Goal: Task Accomplishment & Management: Use online tool/utility

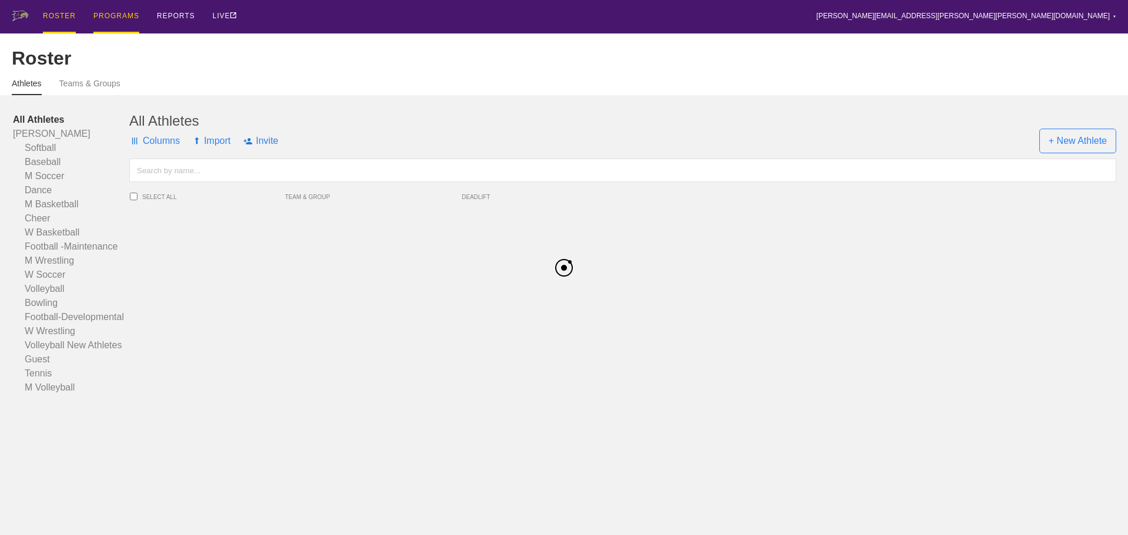
click at [130, 19] on div "PROGRAMS" at bounding box center [116, 16] width 46 height 33
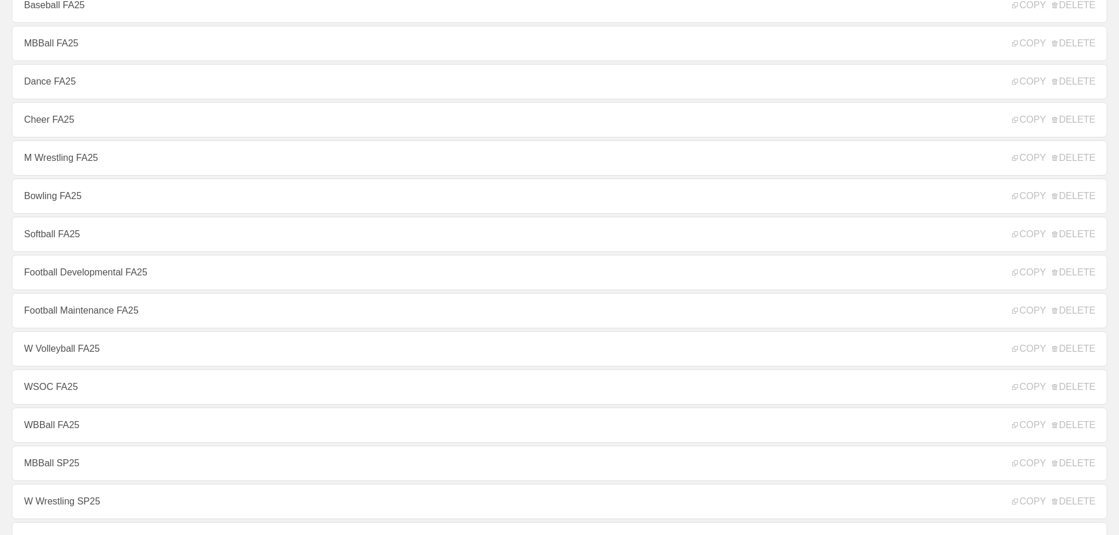
scroll to position [235, 0]
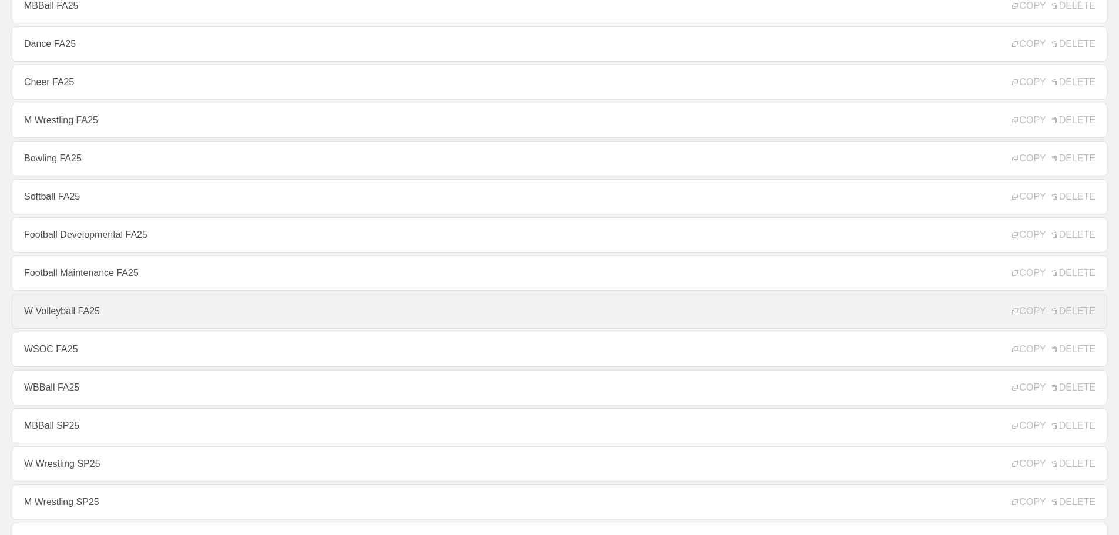
click at [90, 321] on link "W Volleyball FA25" at bounding box center [560, 311] width 1096 height 35
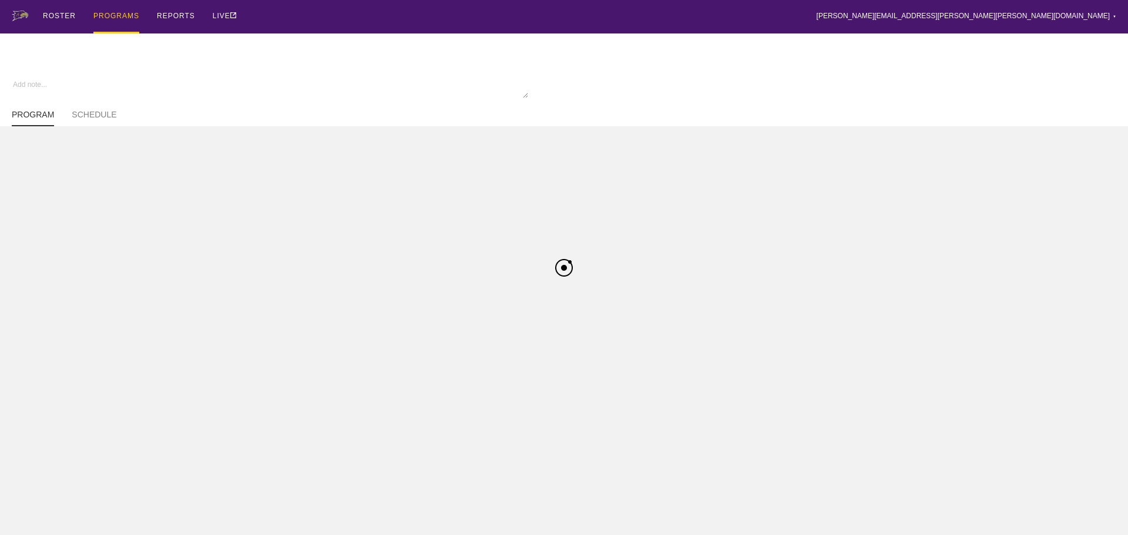
type textarea "x"
type input "W Volleyball FA25"
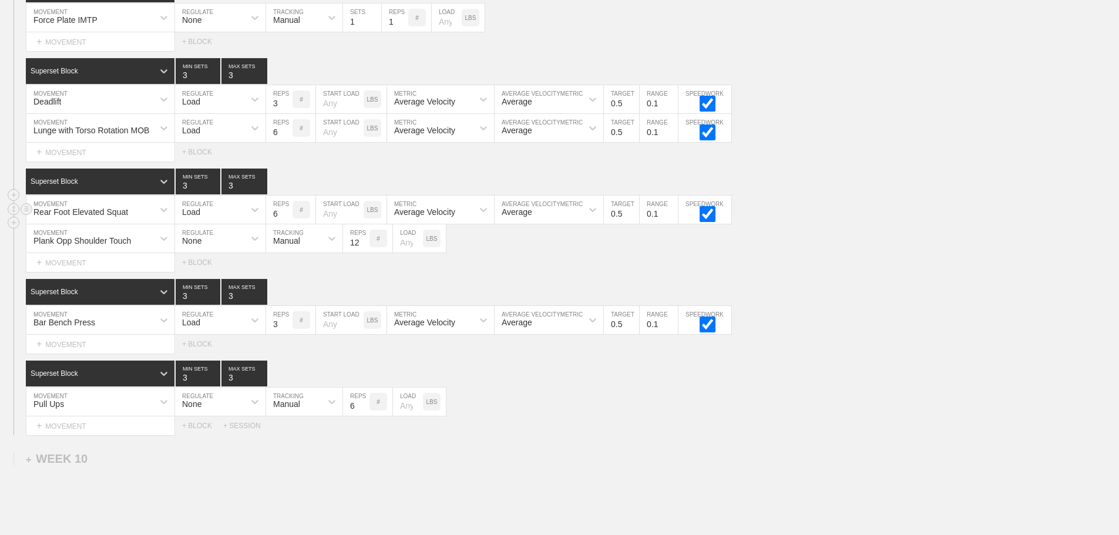
scroll to position [10547, 0]
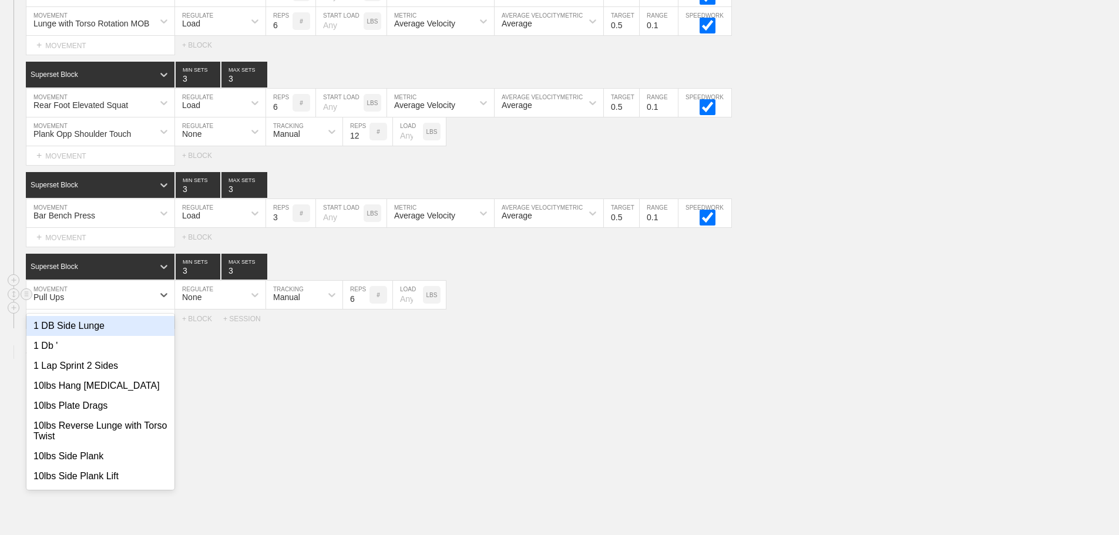
click at [70, 302] on div "Pull Ups" at bounding box center [89, 295] width 127 height 20
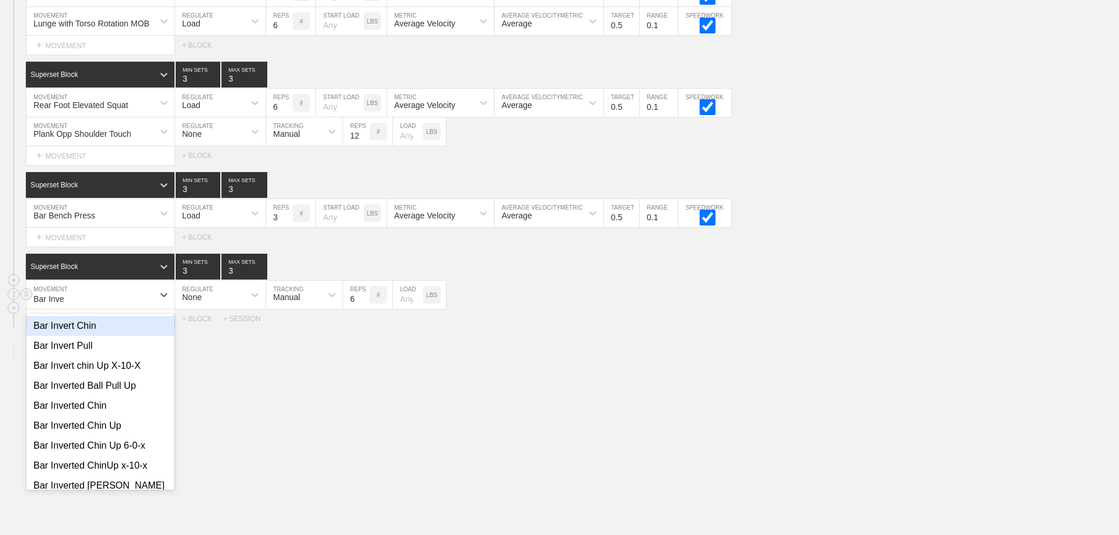
type input "Bar Inver"
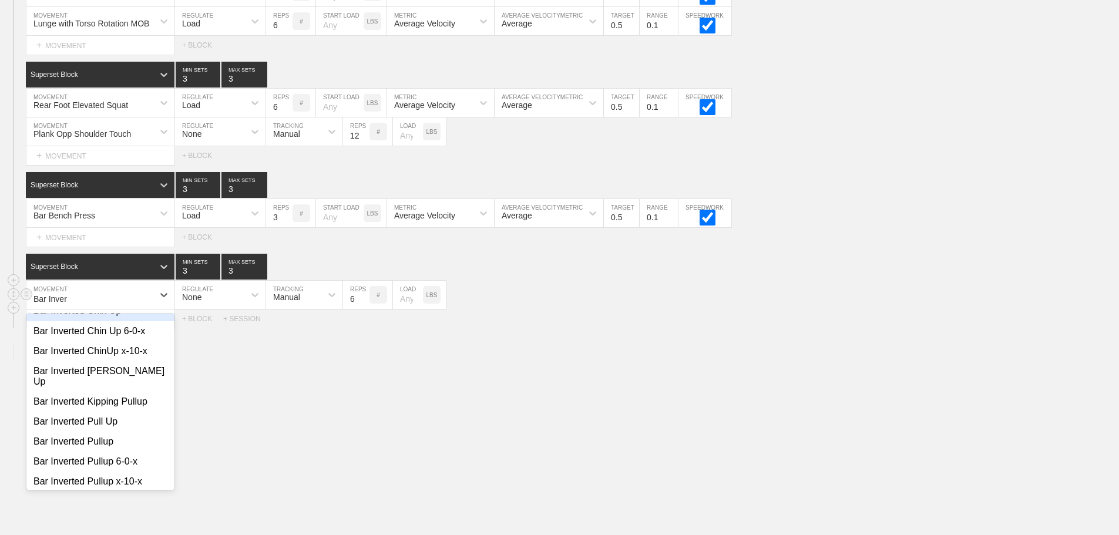
scroll to position [117, 0]
click at [101, 429] on div "Bar Inverted Pullup" at bounding box center [100, 439] width 148 height 20
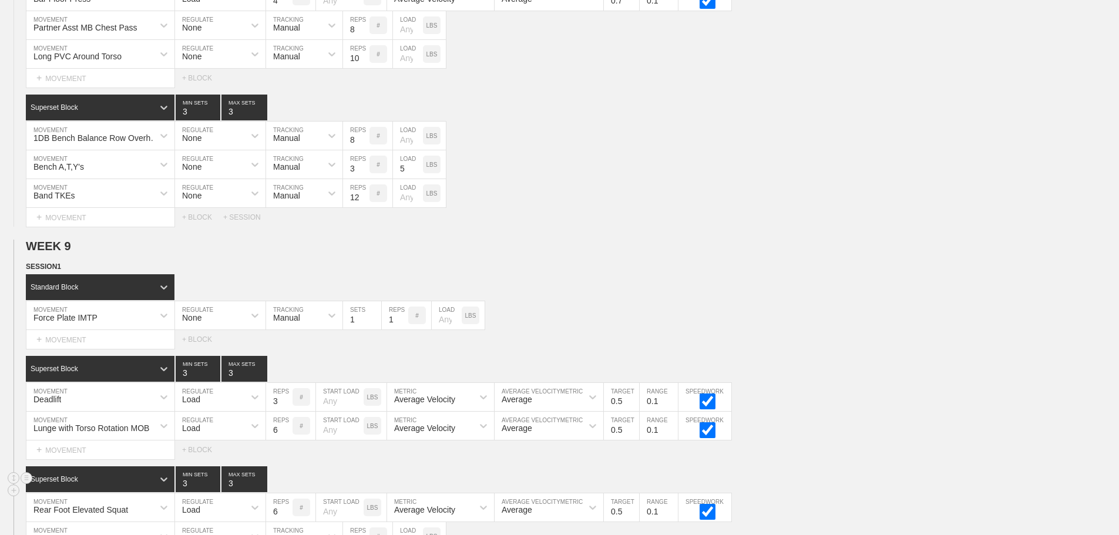
scroll to position [10371, 0]
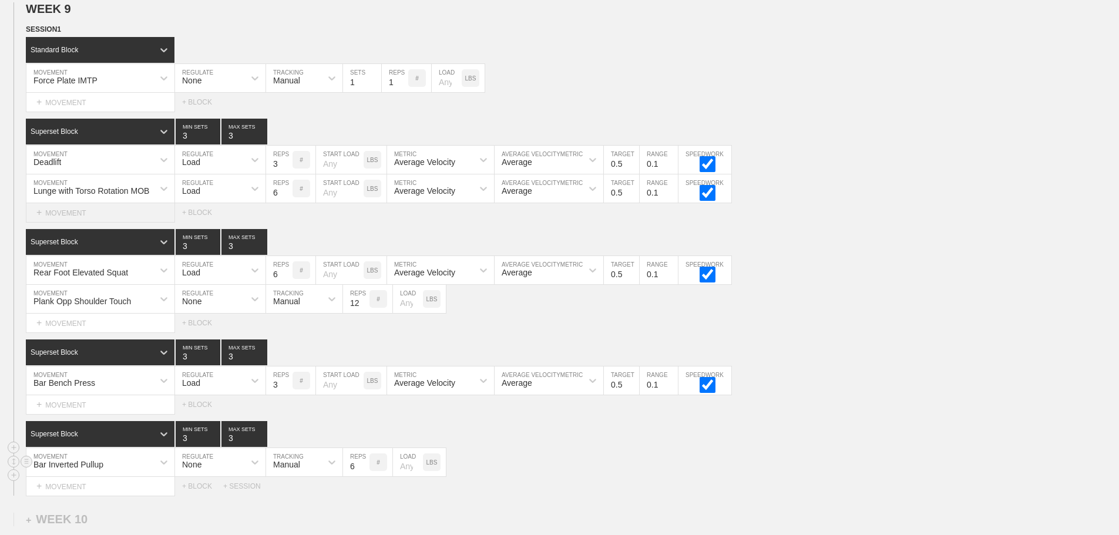
click at [96, 222] on div "+ MOVEMENT" at bounding box center [100, 212] width 149 height 19
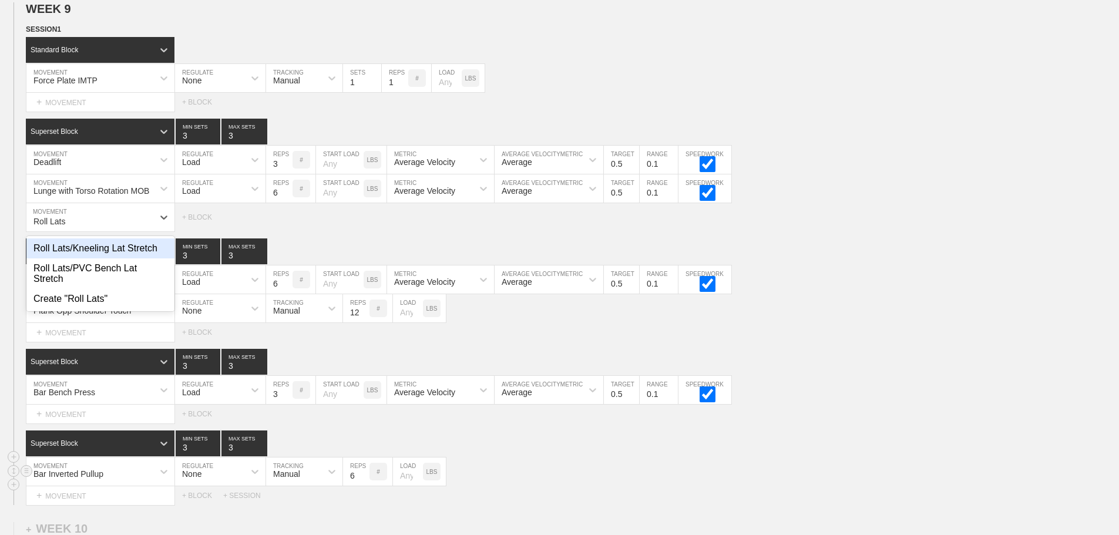
click at [116, 258] on div "Roll Lats/Kneeling Lat Stretch" at bounding box center [100, 249] width 148 height 20
type input "Roll Lats"
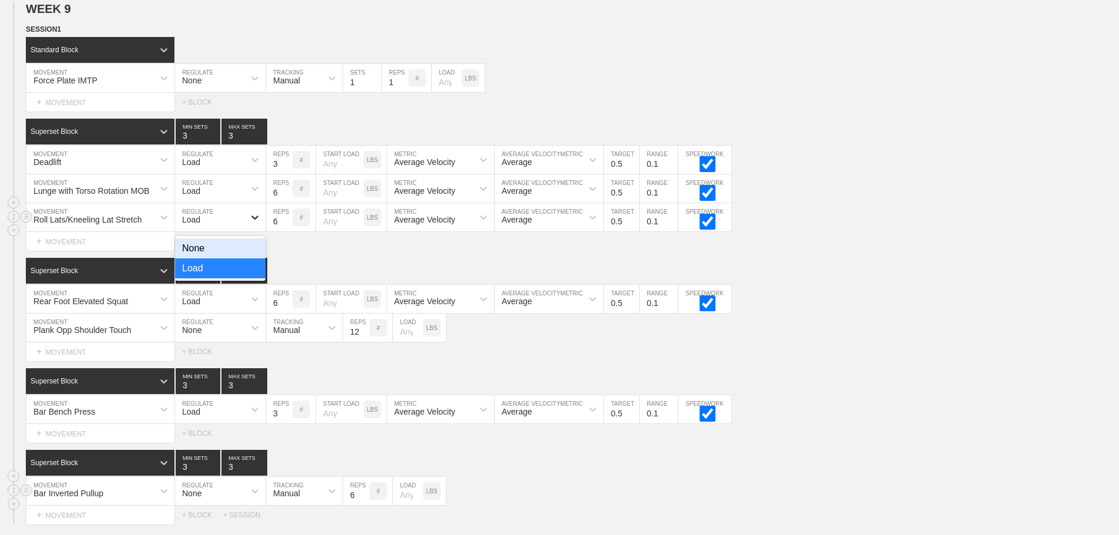
click at [249, 223] on icon at bounding box center [255, 217] width 12 height 12
click at [255, 258] on div "None" at bounding box center [220, 249] width 90 height 20
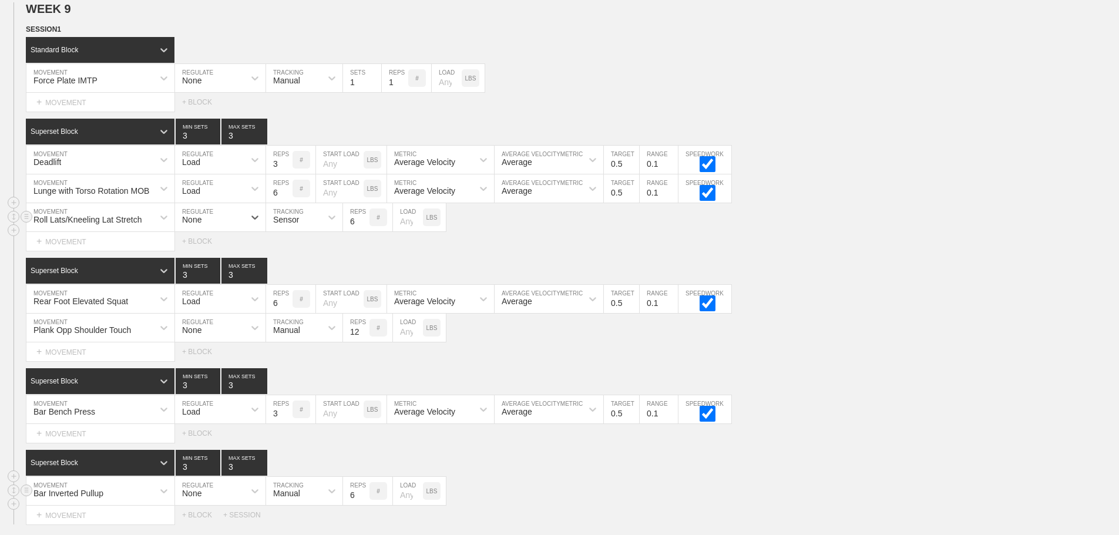
click at [289, 224] on div "Sensor" at bounding box center [286, 219] width 26 height 9
drag, startPoint x: 305, startPoint y: 273, endPoint x: 350, endPoint y: 230, distance: 61.1
click at [308, 272] on div "Manual" at bounding box center [304, 268] width 76 height 20
click at [352, 223] on input "6" at bounding box center [356, 217] width 26 height 28
type input "10"
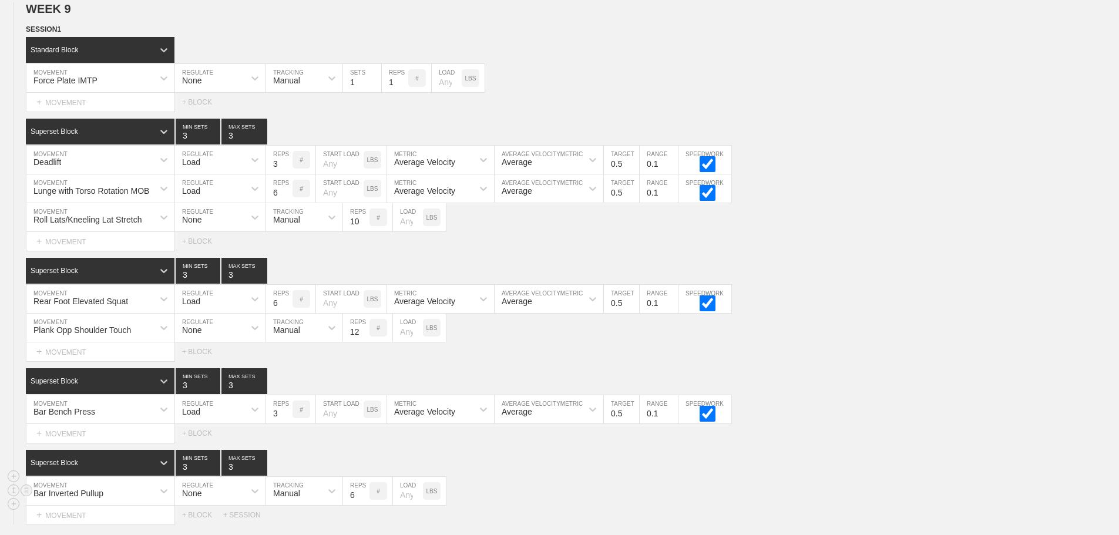
click at [499, 242] on div "Select... MOVEMENT + MOVEMENT + BLOCK" at bounding box center [559, 241] width 1119 height 19
click at [235, 194] on div "Load" at bounding box center [209, 189] width 69 height 20
drag, startPoint x: 233, startPoint y: 228, endPoint x: 264, endPoint y: 207, distance: 37.6
click at [233, 227] on div "None" at bounding box center [220, 220] width 90 height 20
click at [294, 194] on div "Sensor" at bounding box center [293, 189] width 55 height 20
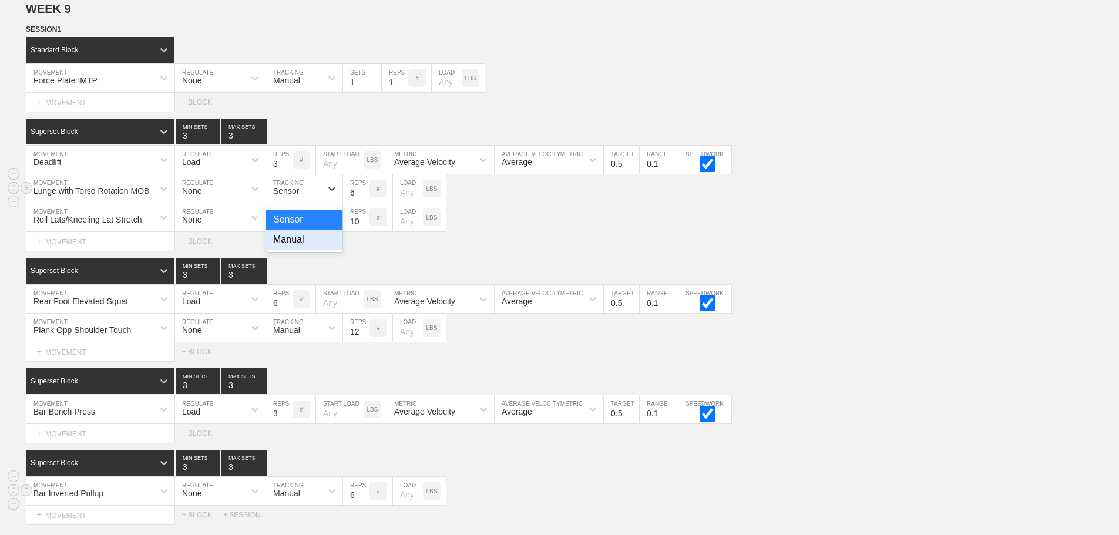
click at [298, 250] on div "Manual" at bounding box center [304, 240] width 76 height 20
click at [735, 221] on div "Roll Lats/Kneeling Lat Stretch MOVEMENT None REGULATE Manual TRACKING 10 REPS #…" at bounding box center [559, 217] width 1119 height 29
click at [353, 199] on input "6" at bounding box center [356, 188] width 26 height 28
type input "8"
drag, startPoint x: 621, startPoint y: 231, endPoint x: 522, endPoint y: 236, distance: 99.4
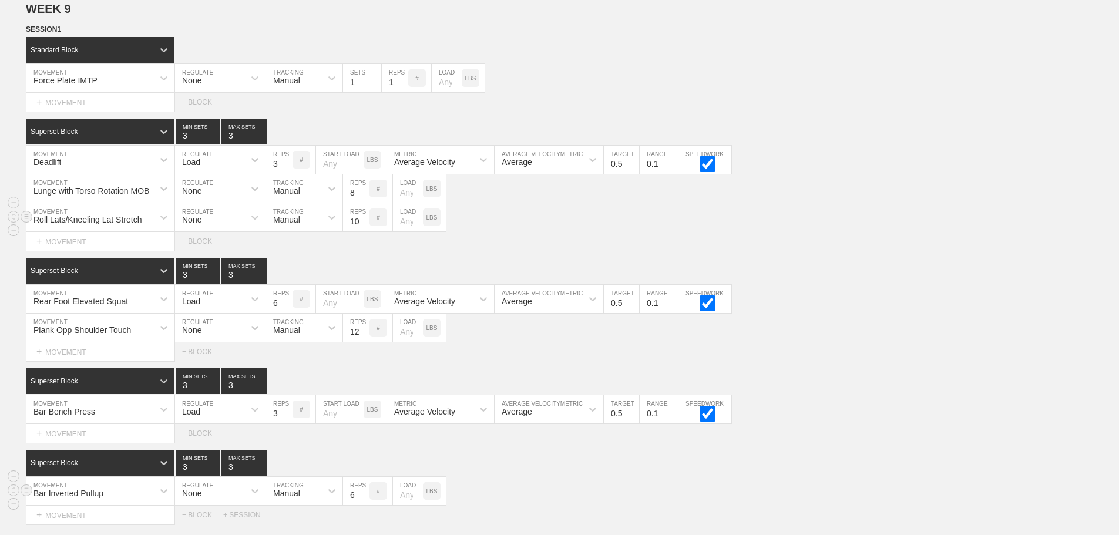
click at [617, 231] on div "Roll Lats/Kneeling Lat Stretch MOVEMENT None REGULATE Manual TRACKING 10 REPS #…" at bounding box center [559, 217] width 1119 height 29
click at [72, 358] on div "+ MOVEMENT" at bounding box center [100, 351] width 149 height 19
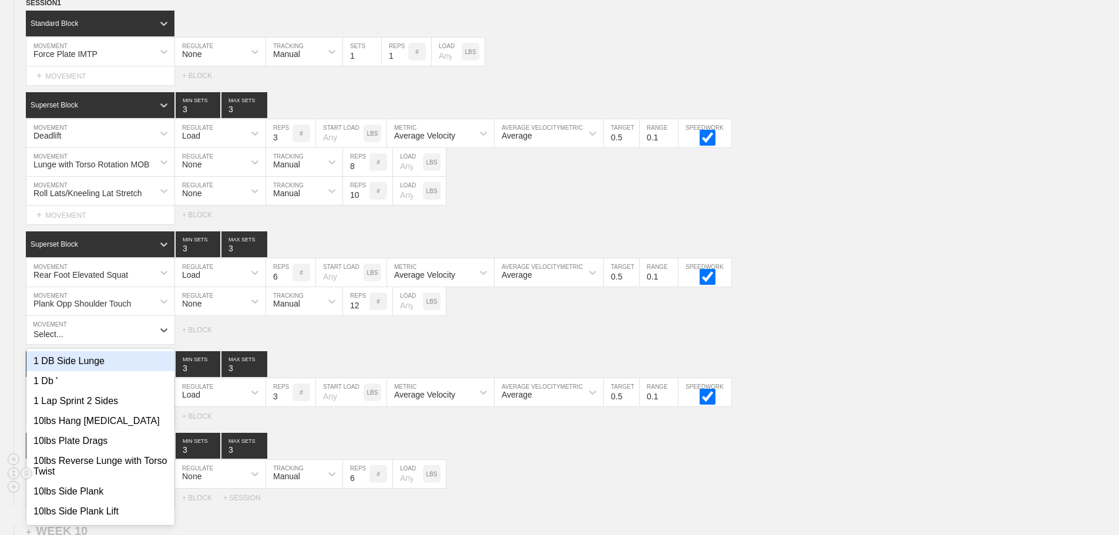
scroll to position [10401, 0]
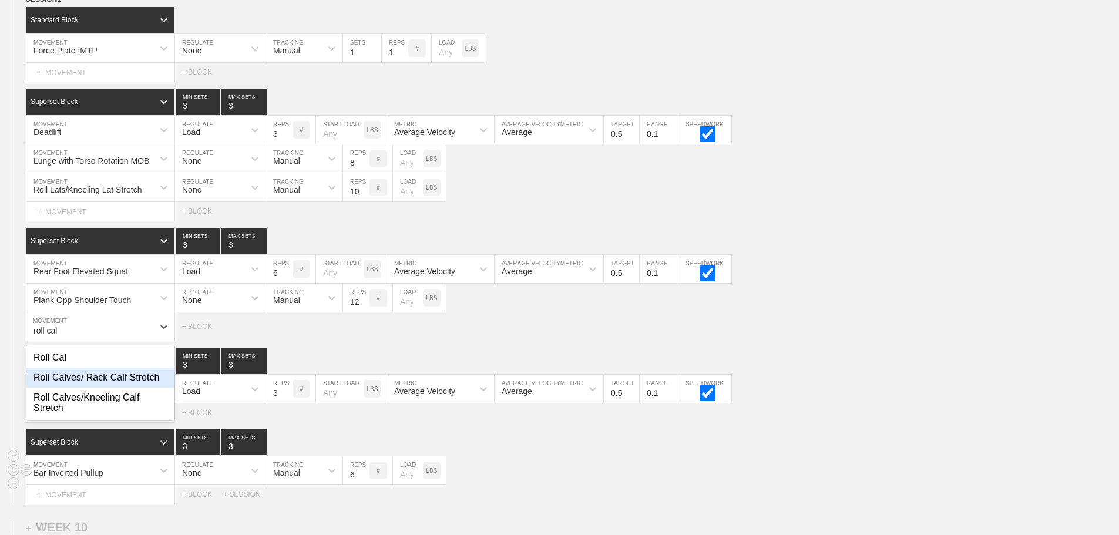
click at [83, 382] on div "Roll Calves/ Rack Calf Stretch" at bounding box center [100, 378] width 148 height 20
type input "roll cal"
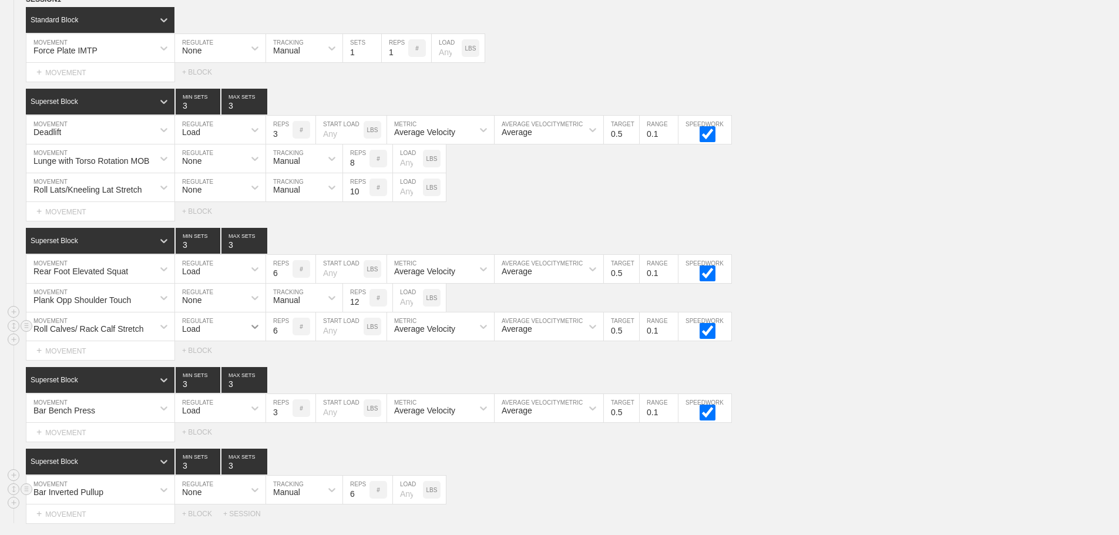
click at [259, 332] on icon at bounding box center [255, 327] width 12 height 12
click at [241, 377] on div "Load" at bounding box center [220, 378] width 90 height 20
checkbox input "false"
click at [302, 330] on p "#" at bounding box center [302, 327] width 4 height 6
click at [216, 333] on div "Load" at bounding box center [209, 327] width 69 height 20
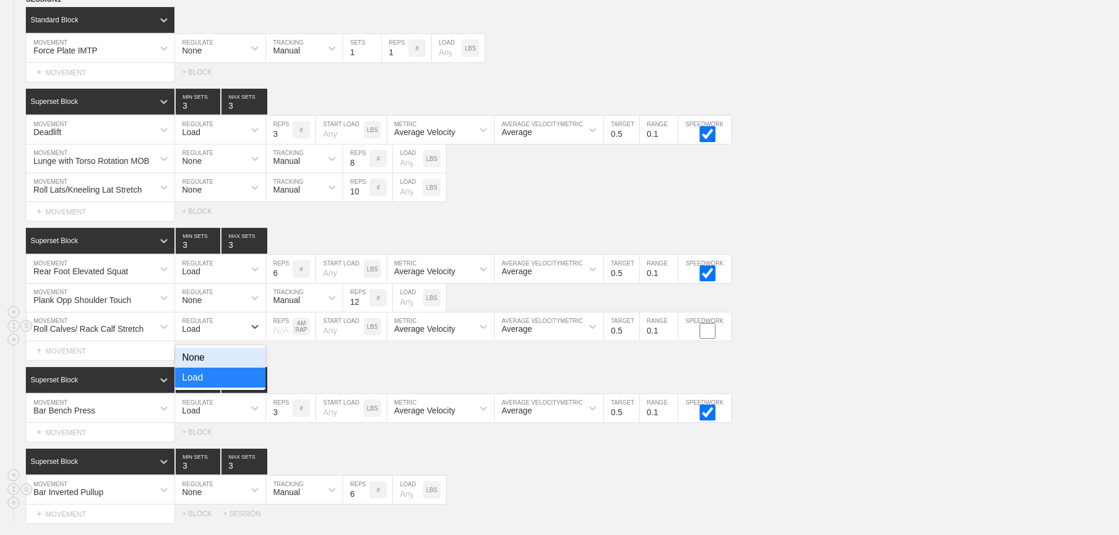
click at [233, 368] on div "None" at bounding box center [220, 358] width 90 height 20
click at [303, 332] on div "Sensor" at bounding box center [293, 327] width 55 height 20
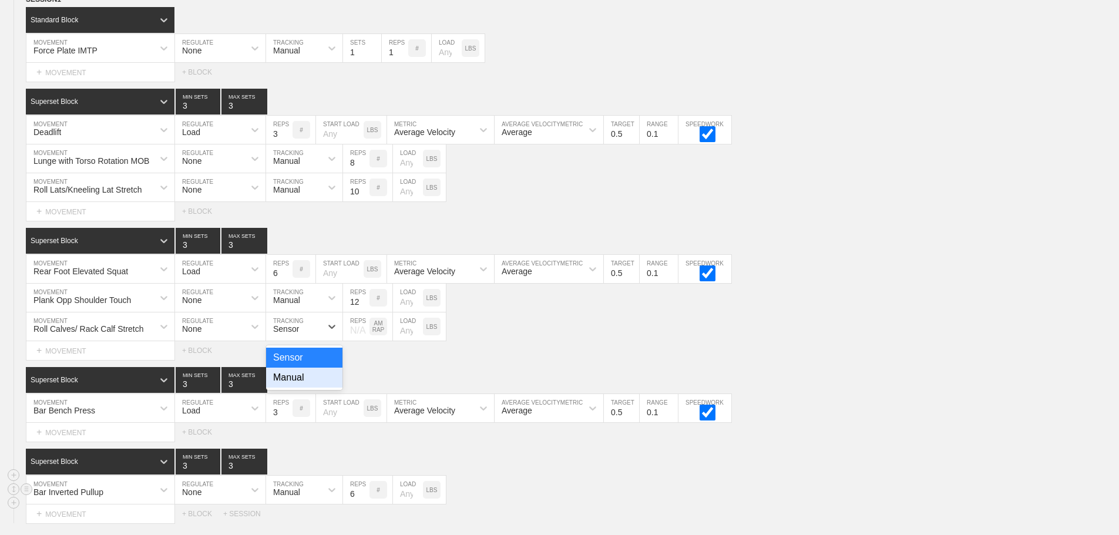
drag, startPoint x: 303, startPoint y: 394, endPoint x: 352, endPoint y: 357, distance: 61.7
click at [306, 388] on div "Manual" at bounding box center [304, 378] width 76 height 20
click at [355, 336] on div "N/A" at bounding box center [356, 326] width 26 height 19
click at [384, 333] on p "AM RAP" at bounding box center [379, 326] width 18 height 13
click at [348, 340] on input "6" at bounding box center [356, 327] width 26 height 28
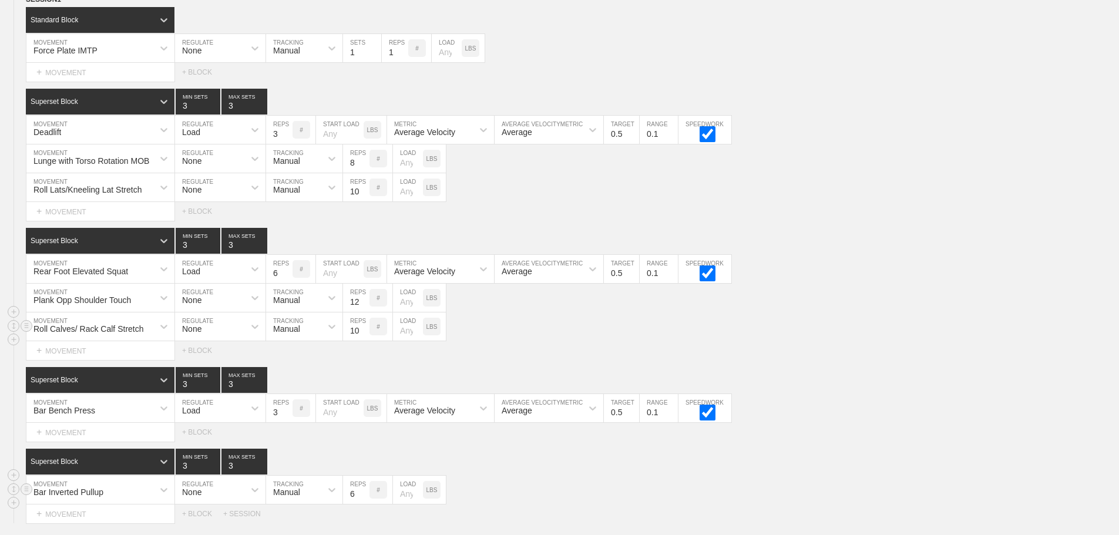
type input "10"
click at [487, 334] on div "Roll Calves/ Rack Calf Stretch MOVEMENT None REGULATE Manual TRACKING 10 REPS #…" at bounding box center [559, 327] width 1119 height 29
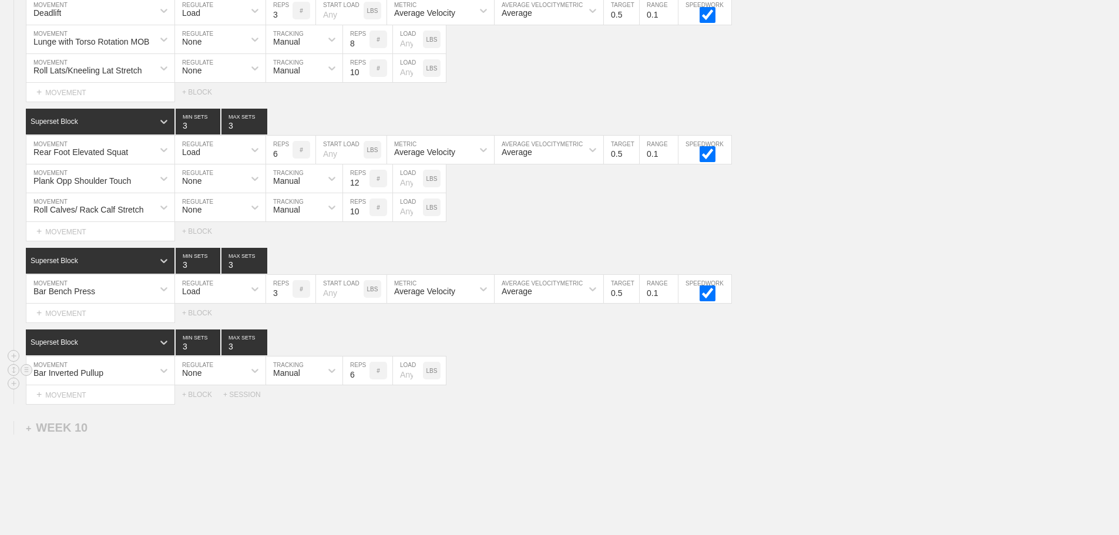
scroll to position [10605, 0]
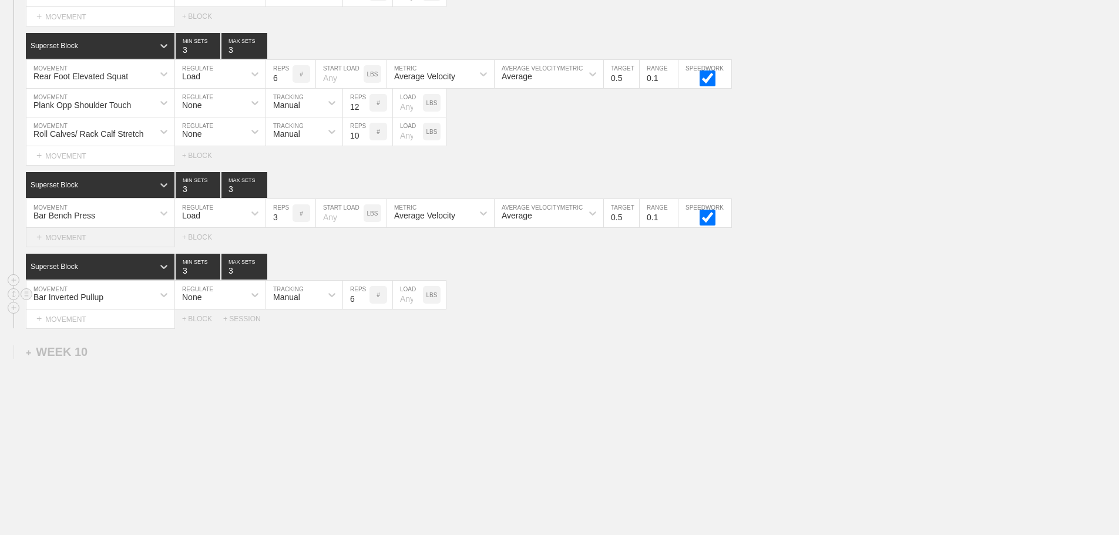
click at [88, 235] on div "+ MOVEMENT" at bounding box center [100, 237] width 149 height 19
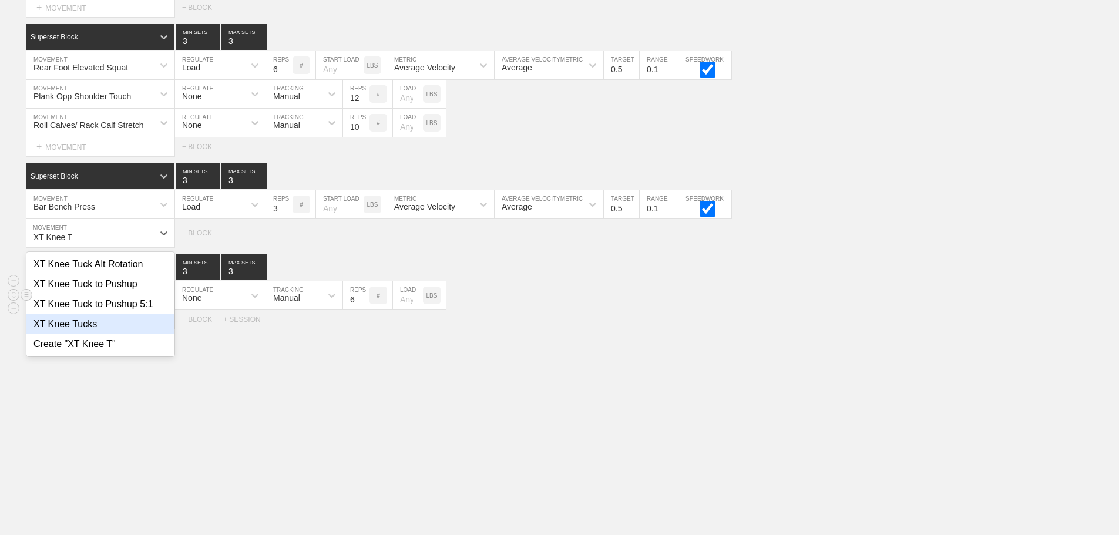
click at [75, 325] on div "XT Knee Tucks" at bounding box center [100, 324] width 148 height 20
type input "XT Knee T"
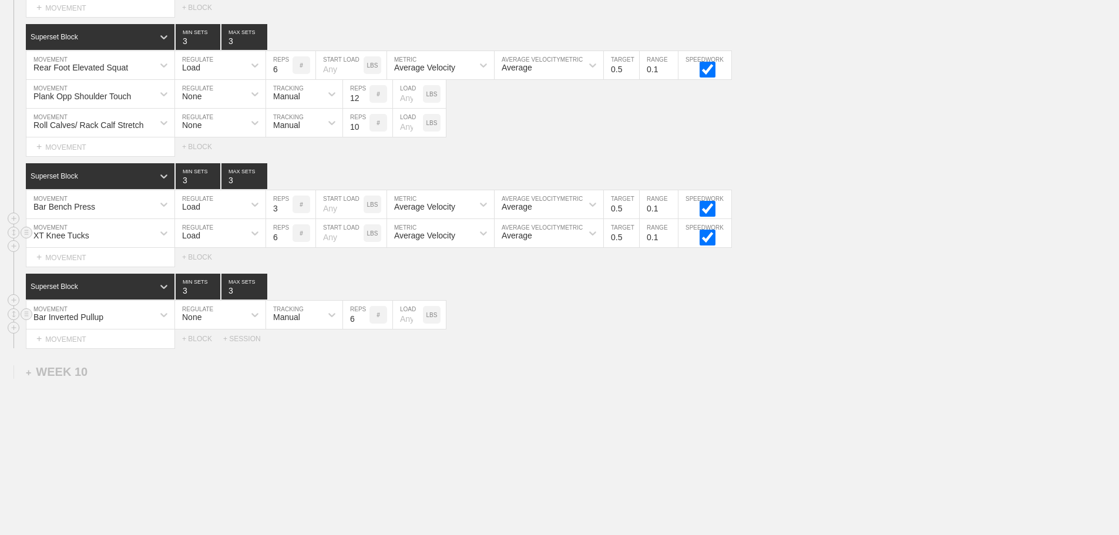
click at [273, 243] on input "6" at bounding box center [279, 233] width 26 height 28
type input "15"
click at [251, 239] on icon at bounding box center [255, 233] width 12 height 12
click at [243, 274] on div "None" at bounding box center [220, 264] width 90 height 20
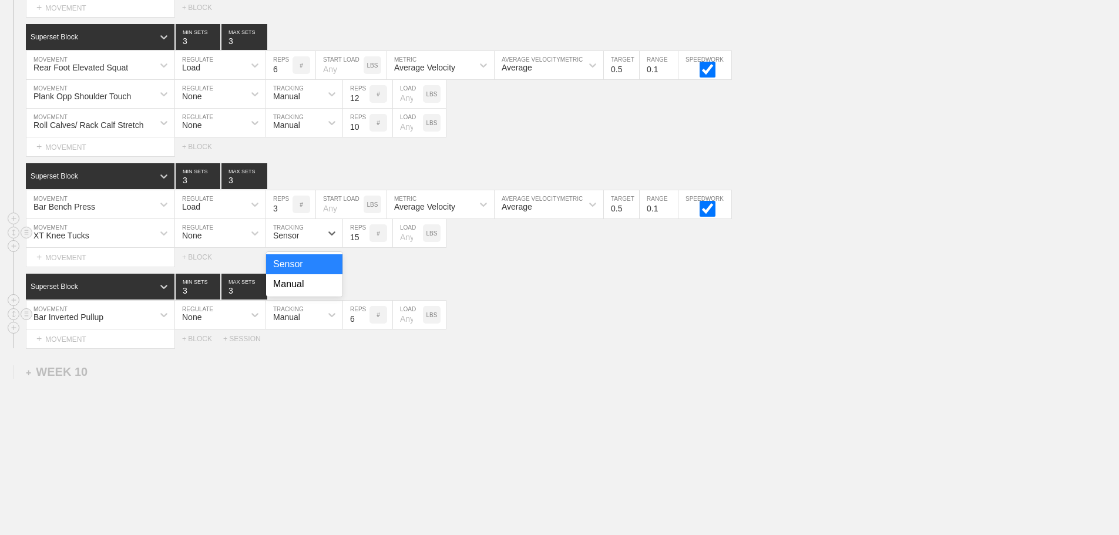
drag, startPoint x: 302, startPoint y: 242, endPoint x: 300, endPoint y: 268, distance: 25.9
click at [301, 243] on div "Sensor" at bounding box center [293, 233] width 55 height 20
click at [298, 287] on div "Manual" at bounding box center [304, 284] width 76 height 20
click at [599, 296] on div "Superset Block 3 MIN SETS 3 MAX SETS" at bounding box center [572, 287] width 1093 height 26
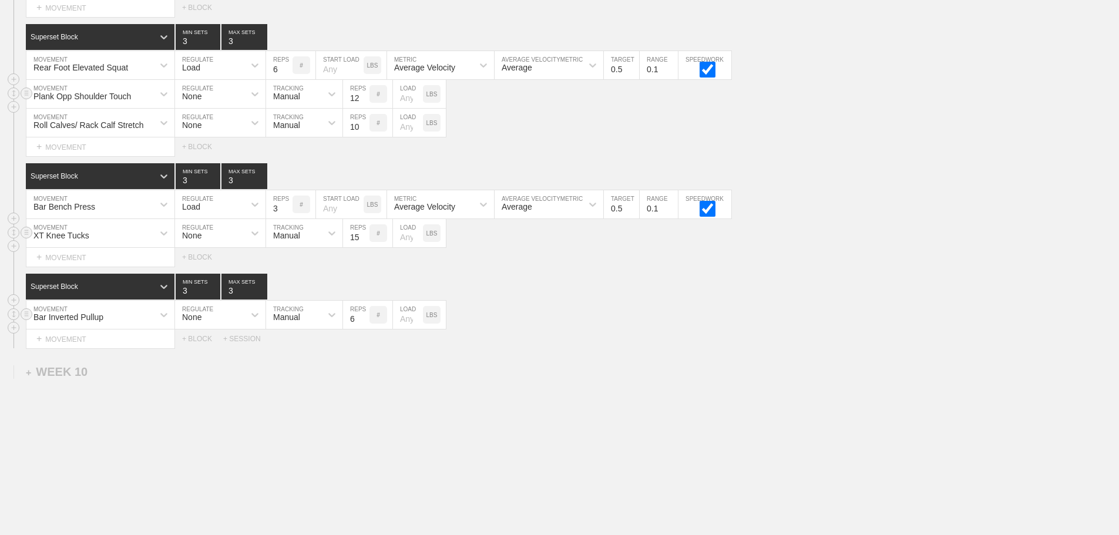
click at [411, 107] on input "number" at bounding box center [408, 94] width 30 height 28
type input "25"
click at [75, 267] on div "+ MOVEMENT" at bounding box center [100, 257] width 149 height 19
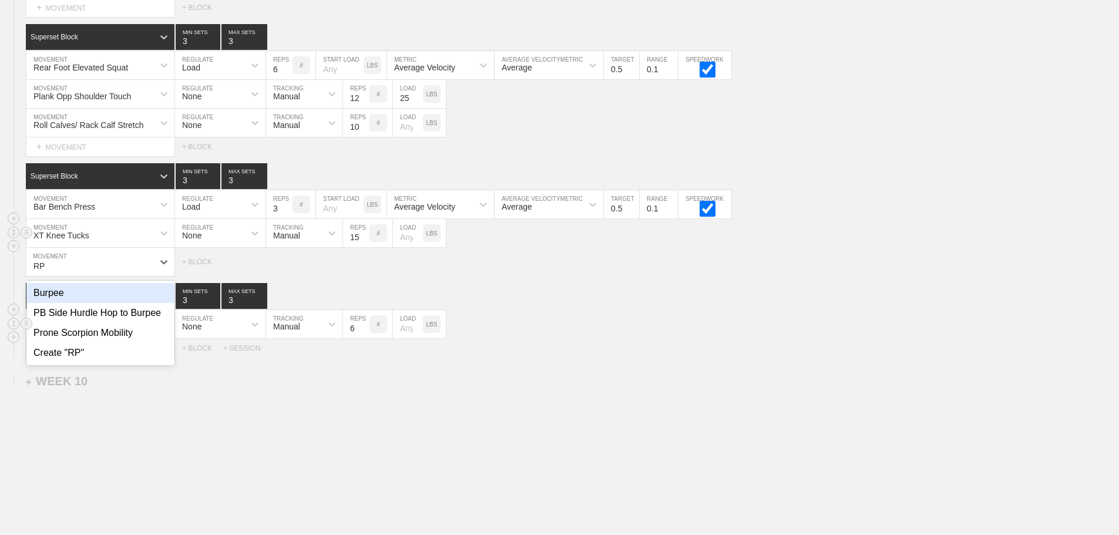
type input "R"
click at [86, 303] on div "Prone Scorpion Mobility" at bounding box center [100, 293] width 148 height 20
type input "Scor"
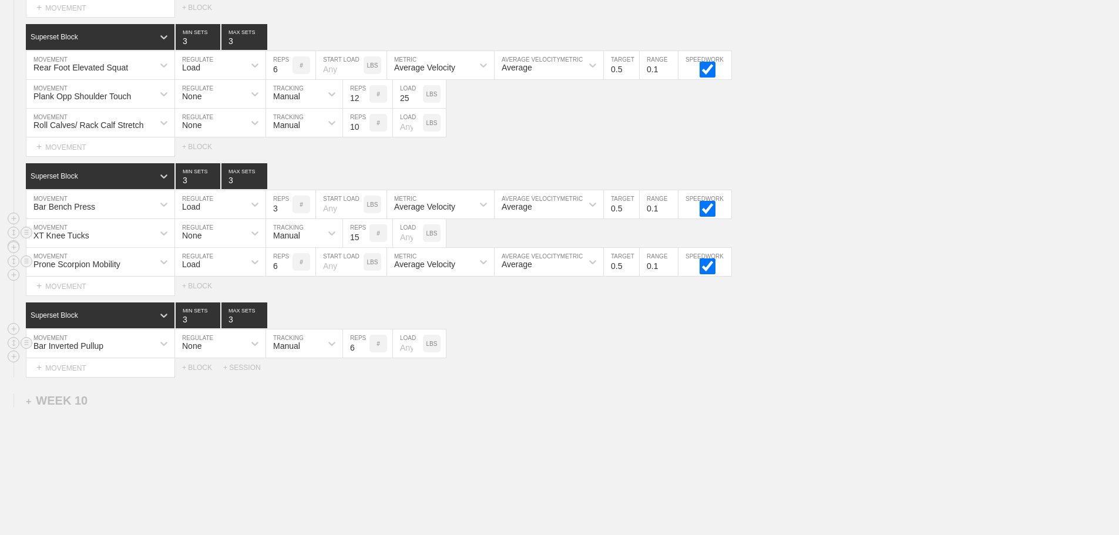
click at [197, 267] on div "Load" at bounding box center [209, 262] width 69 height 20
click at [249, 303] on div "None" at bounding box center [220, 293] width 90 height 20
drag, startPoint x: 292, startPoint y: 275, endPoint x: 295, endPoint y: 288, distance: 13.8
click at [292, 269] on div "Sensor" at bounding box center [286, 264] width 26 height 9
click at [300, 317] on div "Manual" at bounding box center [304, 313] width 76 height 20
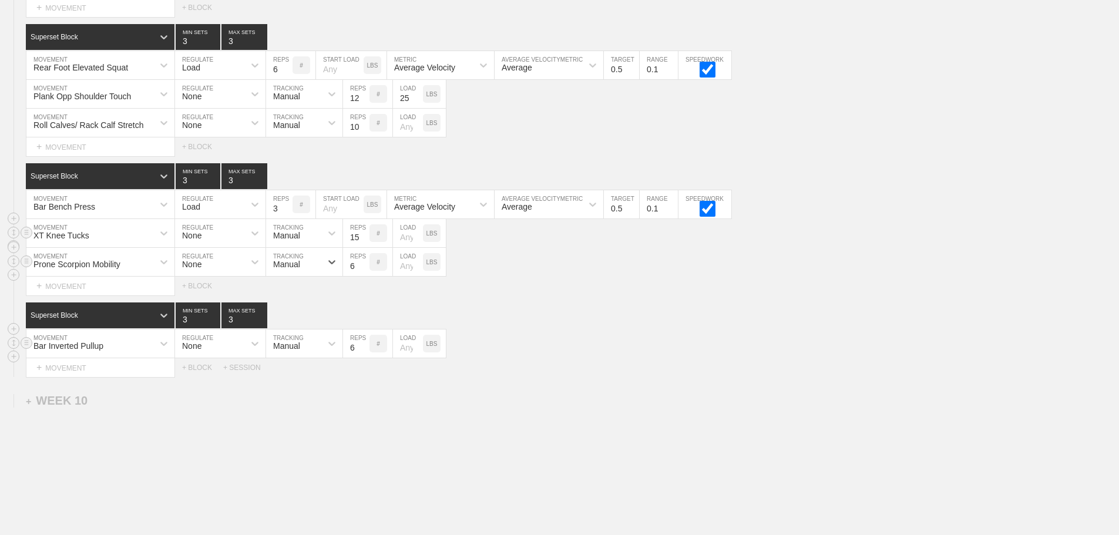
click at [350, 270] on input "6" at bounding box center [356, 262] width 26 height 28
type input "10"
click at [717, 305] on div "SESSION 1 Standard Block DUPLICATE INSERT MOVEMENT AFTER DELETE Force Plate IMT…" at bounding box center [559, 83] width 1119 height 587
click at [114, 370] on div "+ MOVEMENT" at bounding box center [100, 367] width 149 height 19
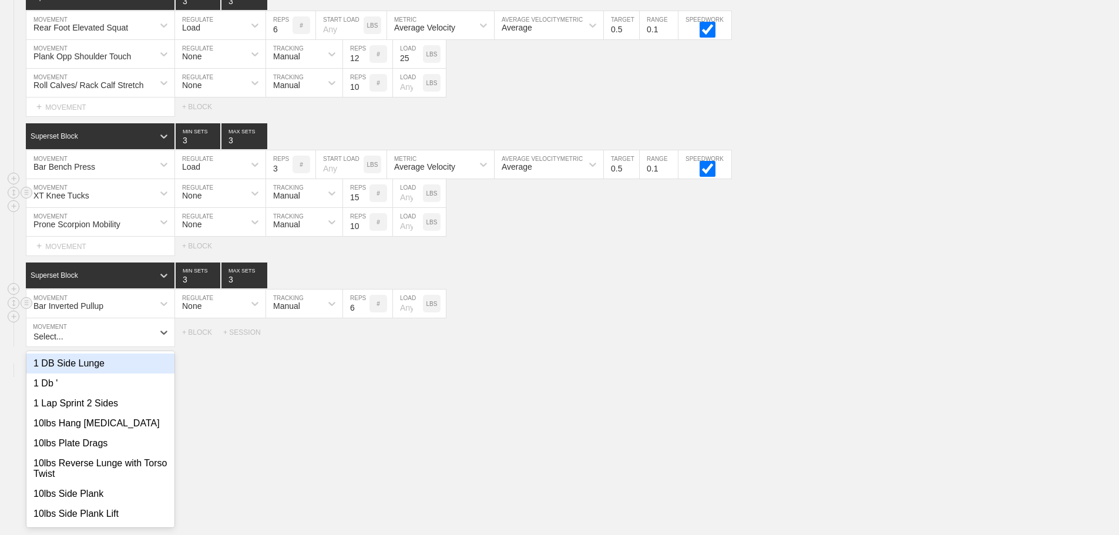
scroll to position [10651, 0]
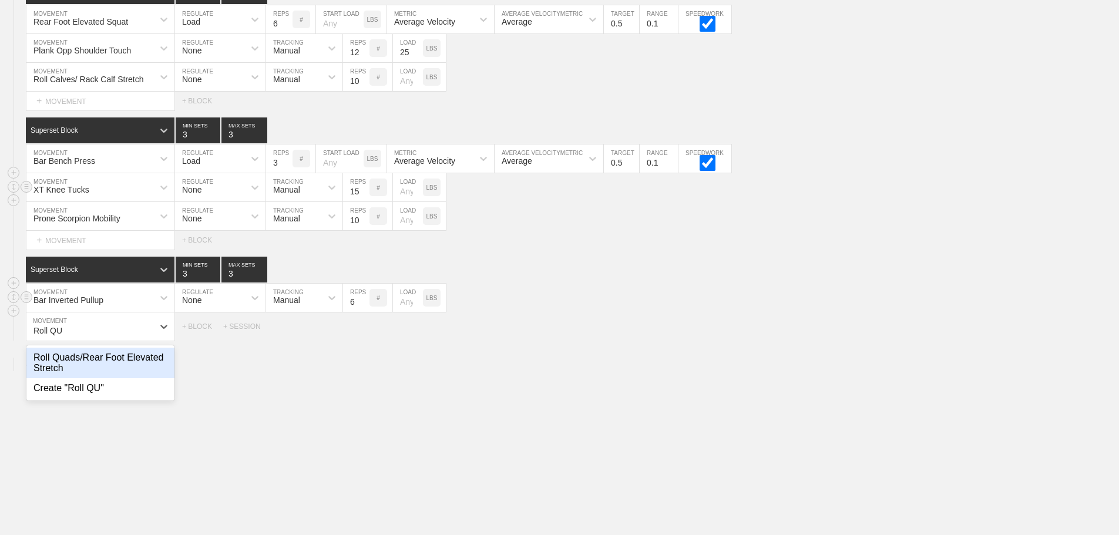
click at [109, 361] on div "Roll Quads/Rear Foot Elevated Stretch" at bounding box center [100, 363] width 148 height 31
type input "Roll QU"
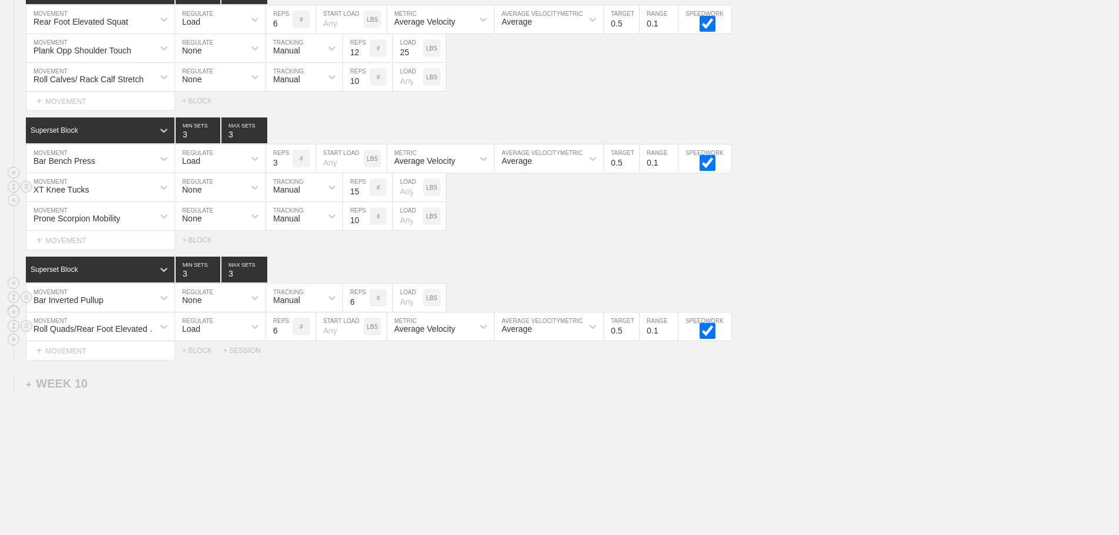
click at [205, 332] on div "Load" at bounding box center [209, 327] width 69 height 20
click at [213, 367] on div "None" at bounding box center [220, 358] width 90 height 20
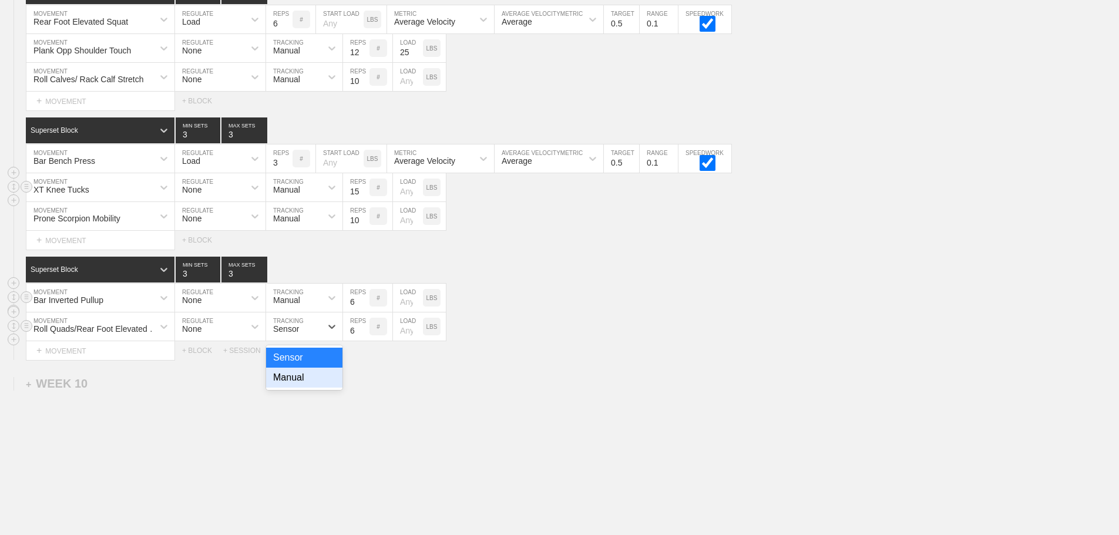
click at [294, 387] on div "Manual" at bounding box center [304, 378] width 76 height 20
click at [360, 340] on input "5" at bounding box center [356, 327] width 26 height 28
type input "5"
type input "10"
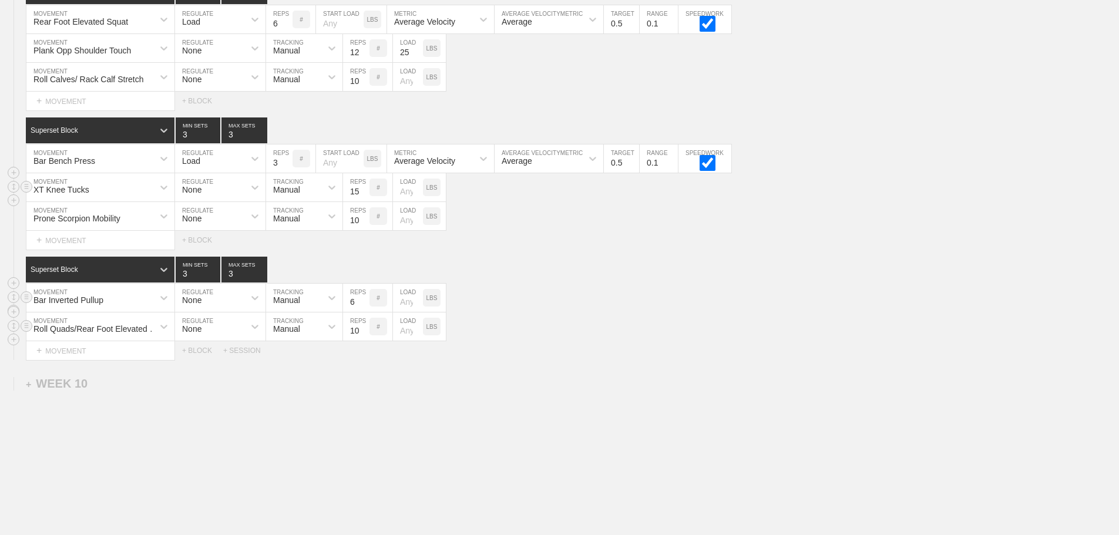
click at [561, 324] on div "Roll Quads/Rear Foot Elevated Stretch MOVEMENT None REGULATE Manual TRACKING 10…" at bounding box center [559, 327] width 1119 height 29
click at [136, 360] on div "+ MOVEMENT" at bounding box center [100, 350] width 149 height 19
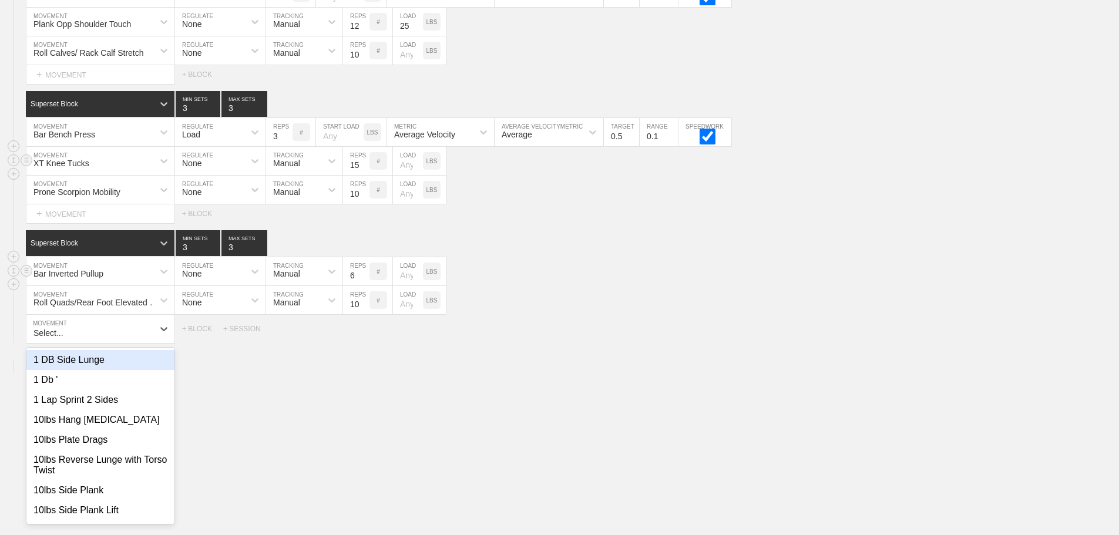
scroll to position [10680, 0]
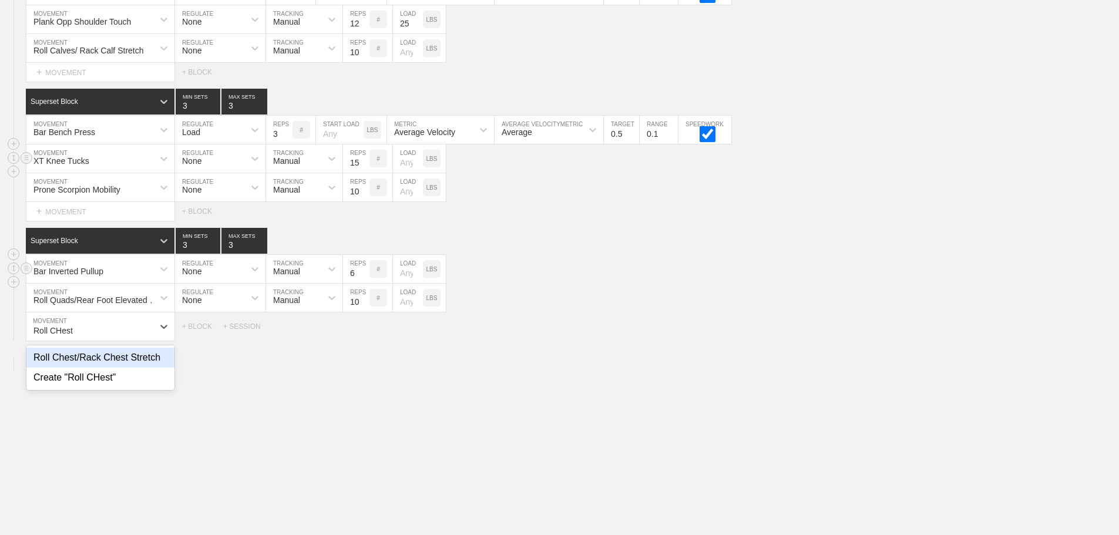
click at [136, 360] on div "Roll Chest/Rack Chest Stretch" at bounding box center [100, 358] width 148 height 20
type input "Roll CHest"
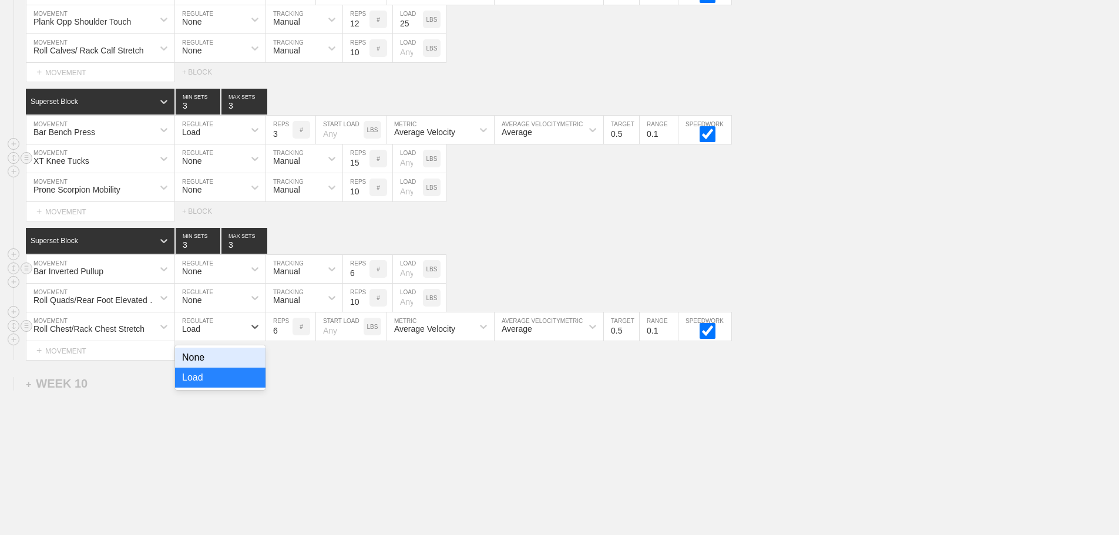
click at [196, 331] on div "Load" at bounding box center [209, 327] width 69 height 20
click at [233, 368] on div "None" at bounding box center [220, 358] width 90 height 20
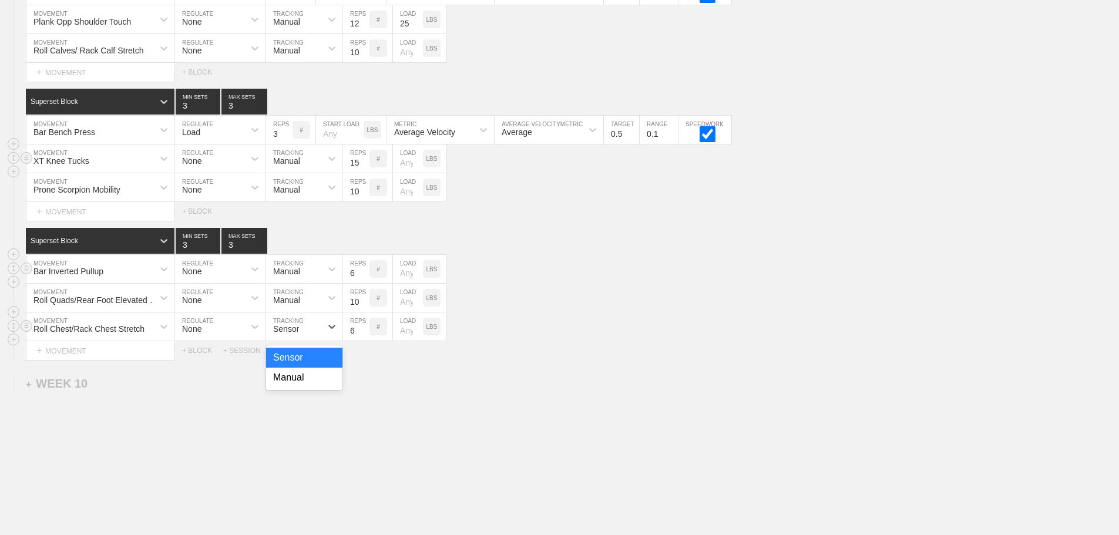
drag, startPoint x: 301, startPoint y: 340, endPoint x: 312, endPoint y: 369, distance: 30.9
click at [301, 337] on div "Sensor" at bounding box center [293, 327] width 55 height 20
drag, startPoint x: 312, startPoint y: 379, endPoint x: 341, endPoint y: 350, distance: 41.1
click at [312, 379] on div "Manual" at bounding box center [304, 378] width 76 height 20
click at [347, 341] on input "6" at bounding box center [356, 327] width 26 height 28
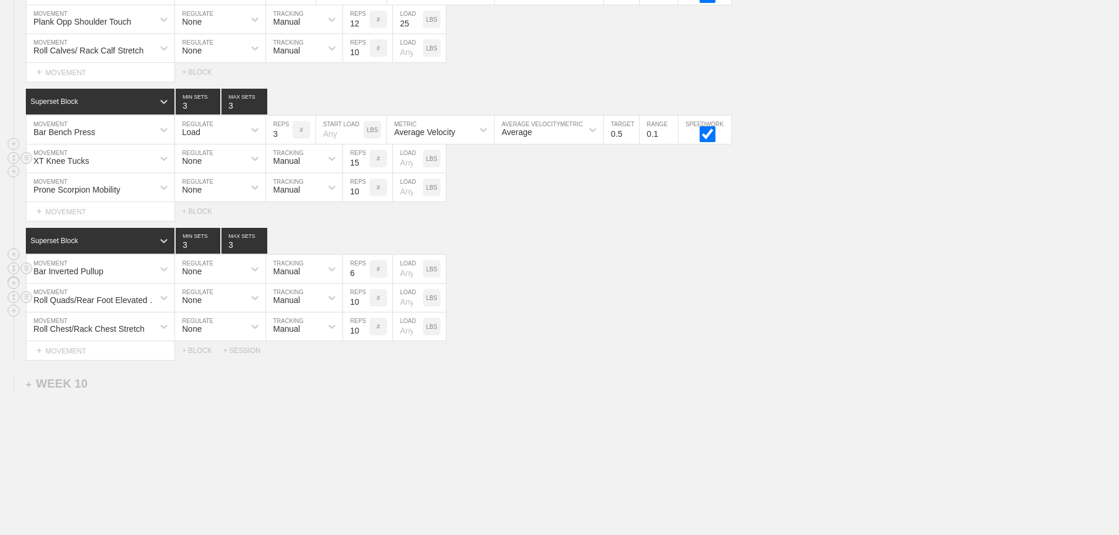
type input "10"
click at [539, 313] on div "Roll Quads/Rear Foot Elevated Stretch MOVEMENT None REGULATE Manual TRACKING 10…" at bounding box center [559, 298] width 1119 height 29
